Goal: Task Accomplishment & Management: Use online tool/utility

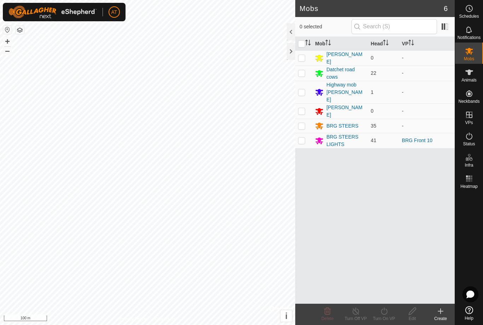
click at [303, 137] on p-checkbox at bounding box center [301, 140] width 7 height 6
checkbox input "true"
click at [388, 313] on icon at bounding box center [384, 310] width 9 height 8
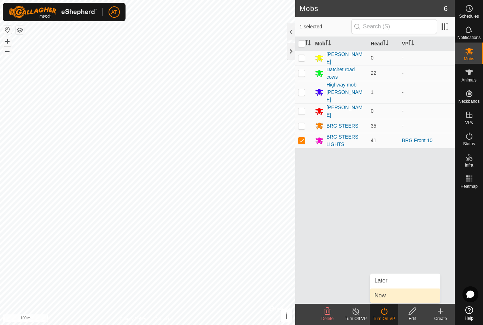
click at [384, 296] on span "Now" at bounding box center [380, 295] width 11 height 8
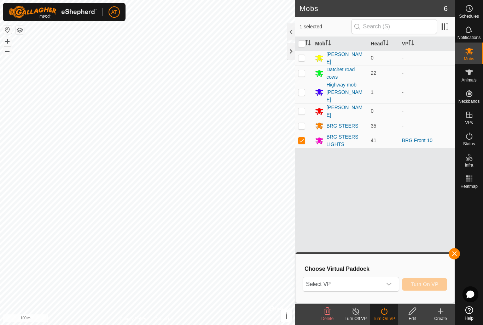
click at [393, 284] on div "dropdown trigger" at bounding box center [389, 284] width 14 height 14
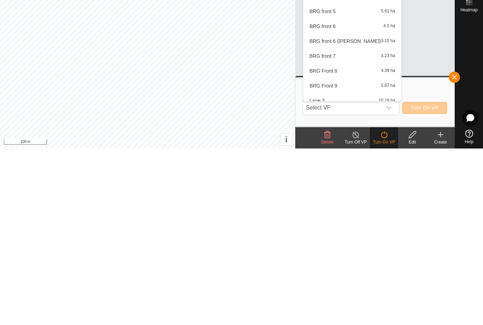
scroll to position [361, 0]
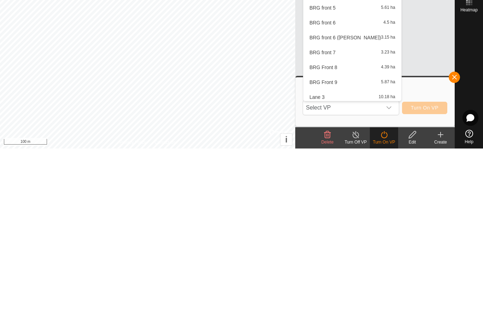
click at [341, 254] on div "BRG Front 9 5.87 ha" at bounding box center [352, 258] width 89 height 8
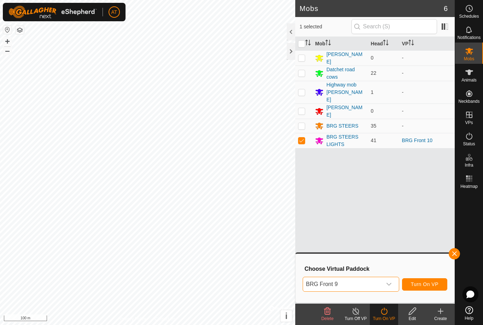
click at [392, 278] on div "dropdown trigger" at bounding box center [389, 284] width 14 height 14
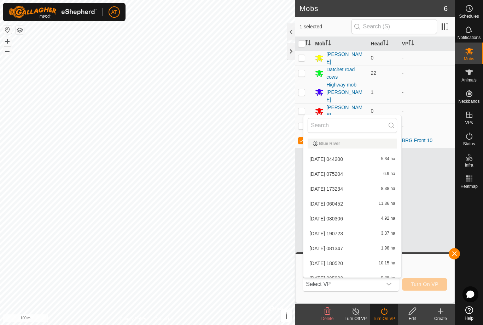
scroll to position [350, 0]
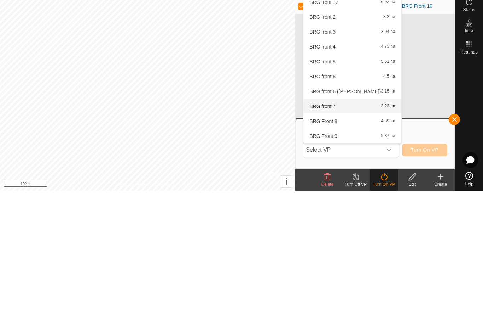
click at [352, 236] on div "BRG front 7 3.23 ha" at bounding box center [352, 240] width 89 height 8
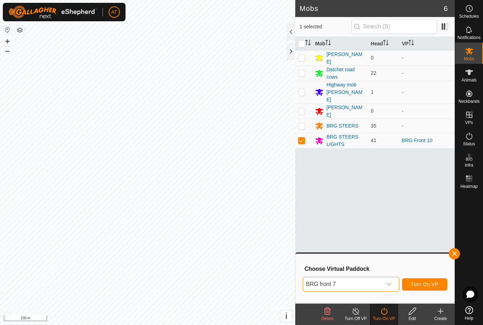
click at [395, 283] on div "dropdown trigger" at bounding box center [389, 284] width 14 height 14
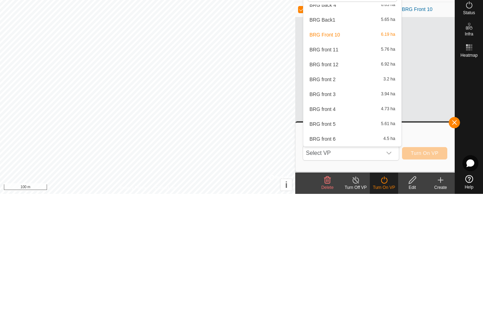
scroll to position [283, 0]
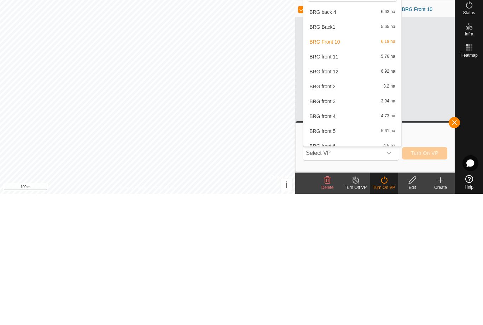
click at [366, 183] on div "BRG front 11 5.76 ha" at bounding box center [352, 187] width 89 height 8
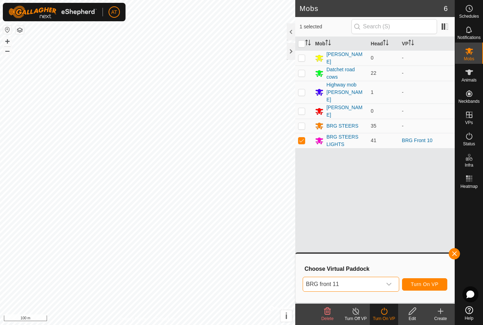
click at [433, 284] on span "Turn On VP" at bounding box center [425, 284] width 28 height 6
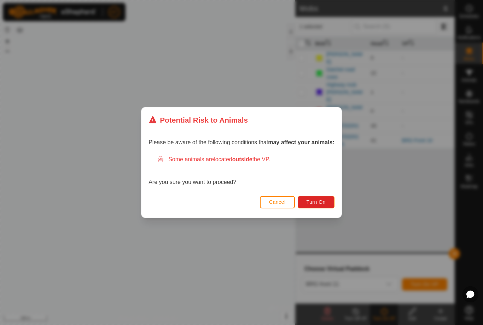
click at [324, 205] on button "Turn On" at bounding box center [316, 202] width 37 height 12
